Goal: Transaction & Acquisition: Purchase product/service

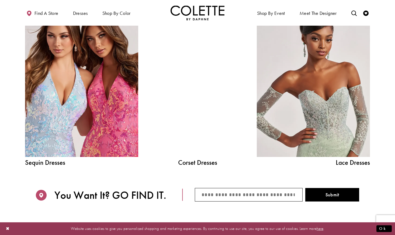
scroll to position [599, 0]
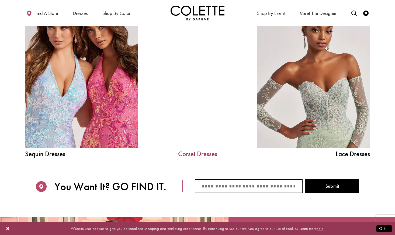
click at [189, 154] on link "Corset Dresses" at bounding box center [197, 153] width 81 height 7
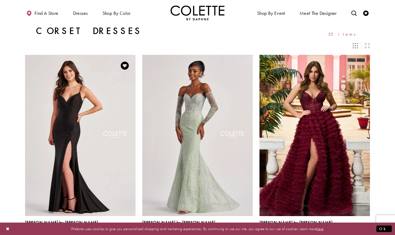
click at [70, 127] on img "Visit Colette by Daphne Style No. CL8485 Page" at bounding box center [80, 135] width 111 height 161
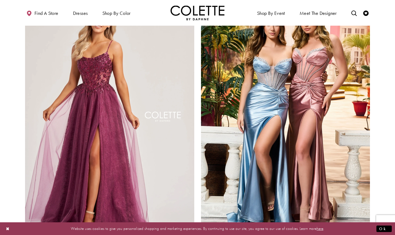
scroll to position [970, 0]
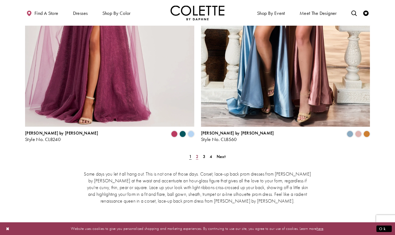
click at [199, 152] on link "2" at bounding box center [198, 156] width 6 height 8
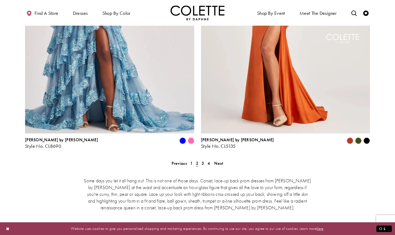
scroll to position [987, 0]
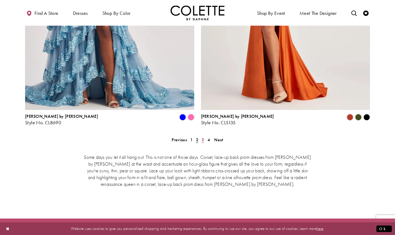
click at [204, 137] on span "3" at bounding box center [203, 140] width 2 height 6
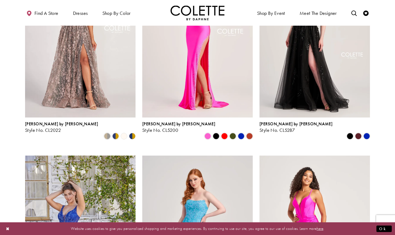
scroll to position [29, 0]
